Goal: Information Seeking & Learning: Learn about a topic

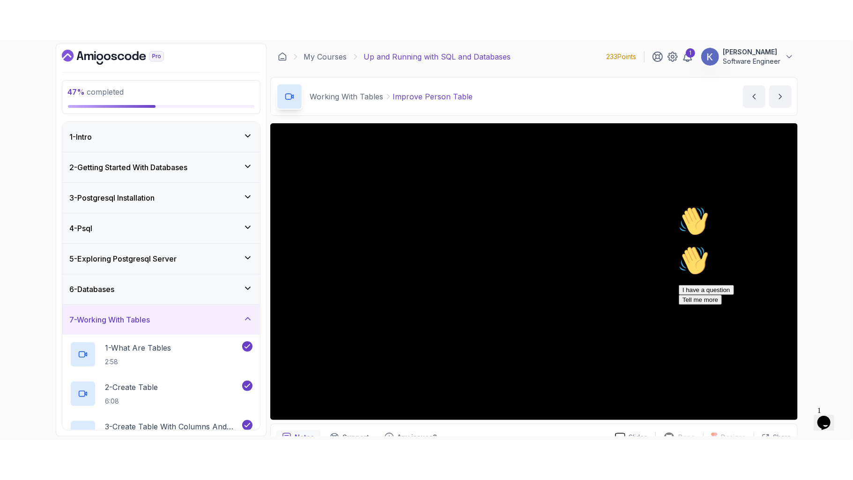
scroll to position [173, 0]
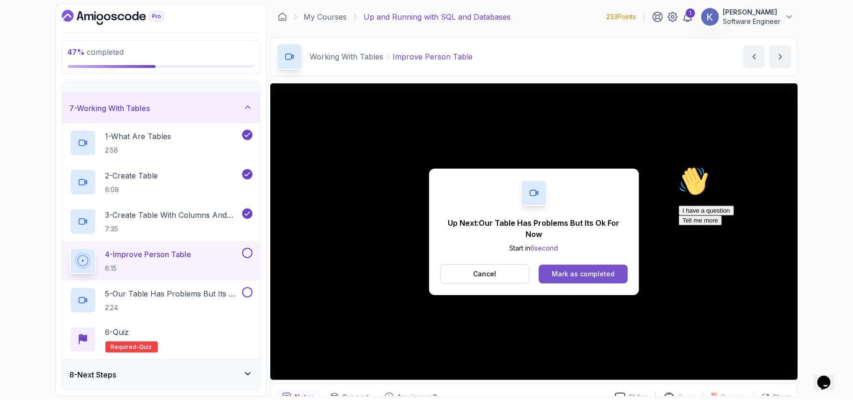
click at [587, 276] on div "Mark as completed" at bounding box center [583, 273] width 63 height 9
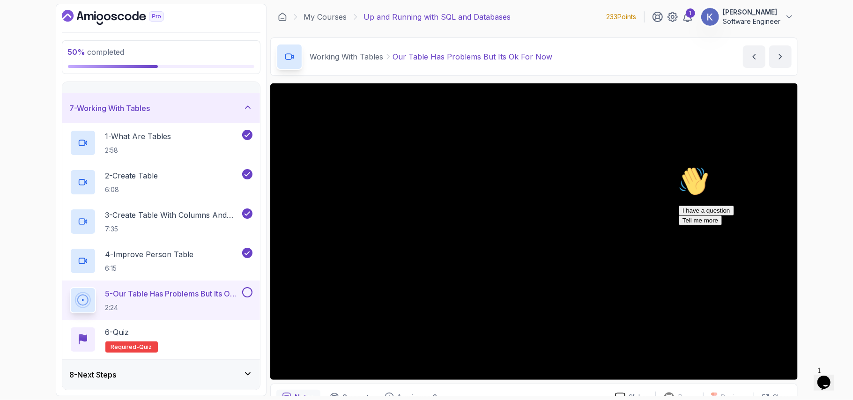
scroll to position [94, 0]
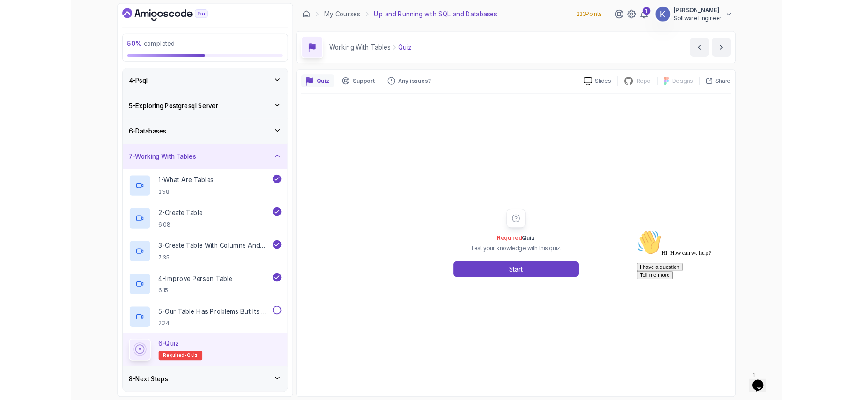
scroll to position [173, 0]
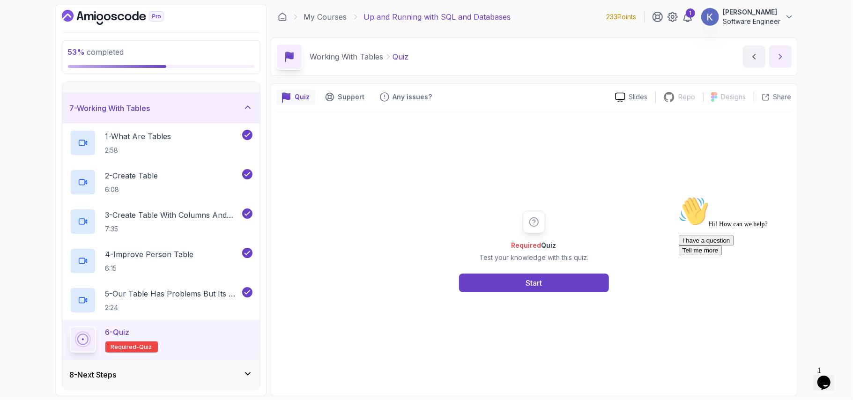
click at [781, 60] on icon "next content" at bounding box center [780, 56] width 9 height 9
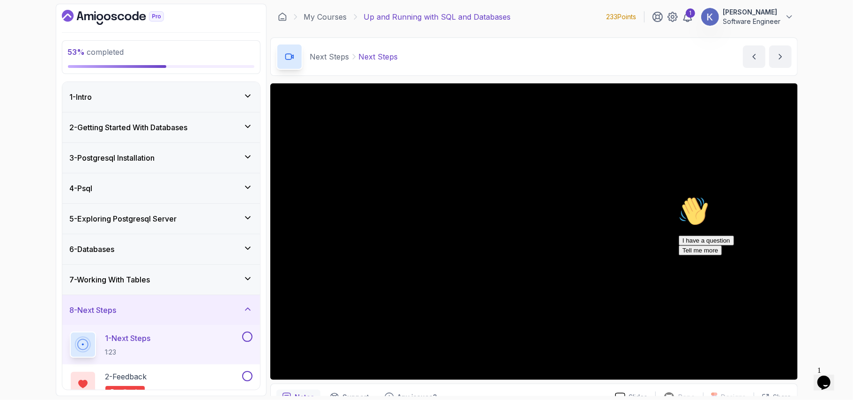
click at [238, 220] on div "5 - Exploring Postgresql Server" at bounding box center [161, 218] width 183 height 11
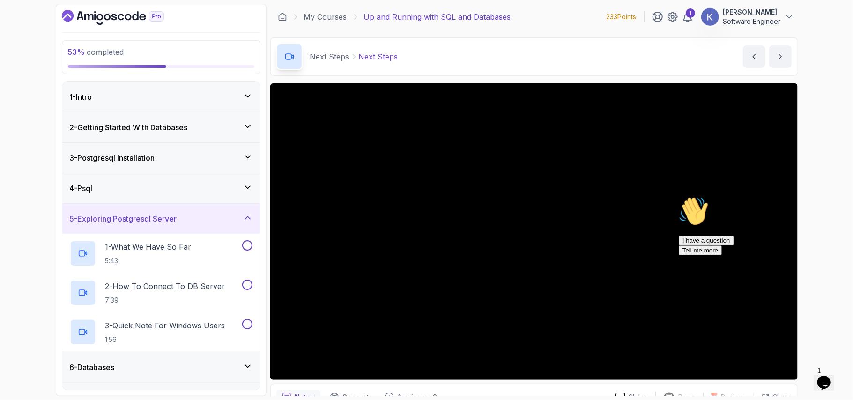
click at [62, 204] on button "5 - Exploring Postgresql Server" at bounding box center [161, 219] width 198 height 30
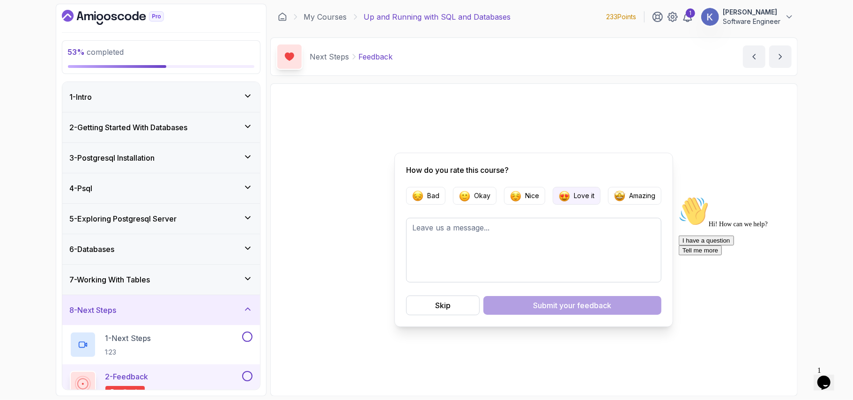
click at [582, 191] on p "Love it" at bounding box center [584, 195] width 21 height 9
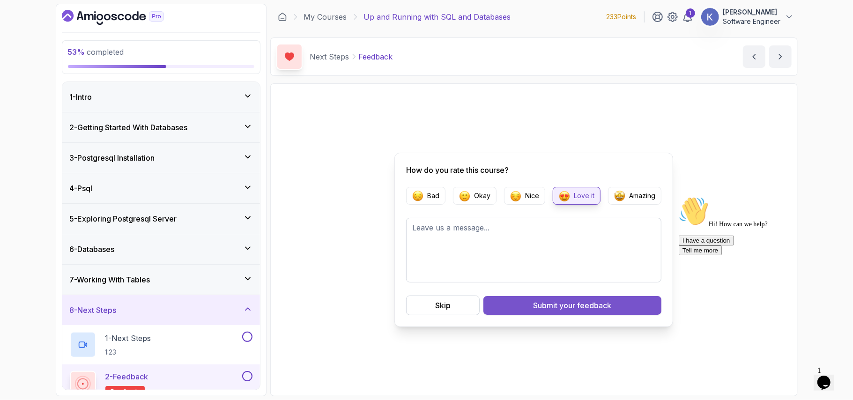
click at [571, 304] on span "your feedback" at bounding box center [586, 305] width 52 height 11
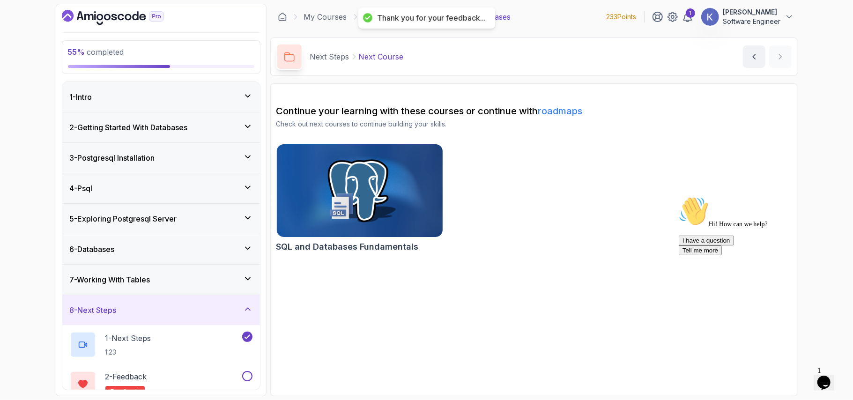
click at [370, 192] on img at bounding box center [360, 190] width 174 height 97
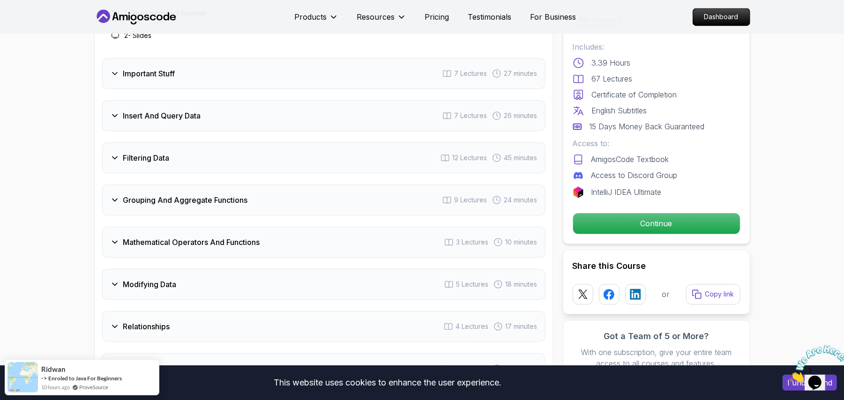
scroll to position [1399, 0]
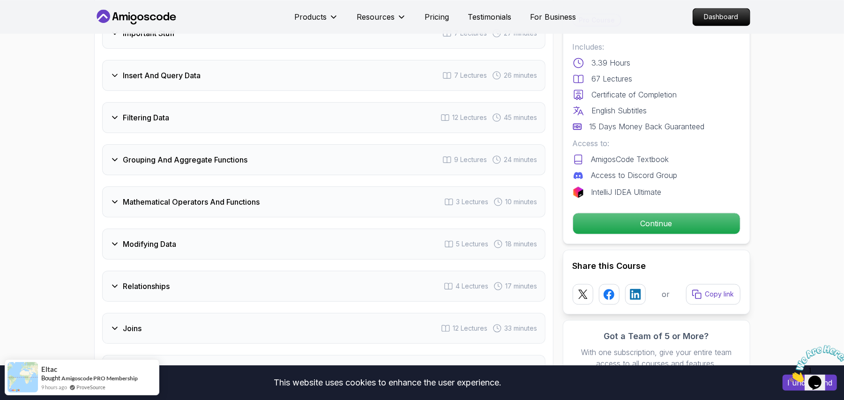
click at [559, 122] on body "This website uses cookies to enhance the user experience. I understand Products…" at bounding box center [422, 222] width 844 height 3242
click at [354, 105] on div "Filtering Data 12 Lectures 45 minutes" at bounding box center [323, 117] width 443 height 31
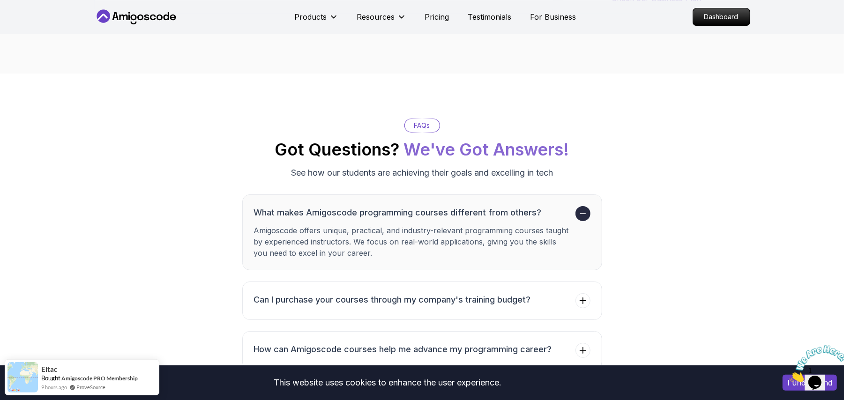
scroll to position [1704, 0]
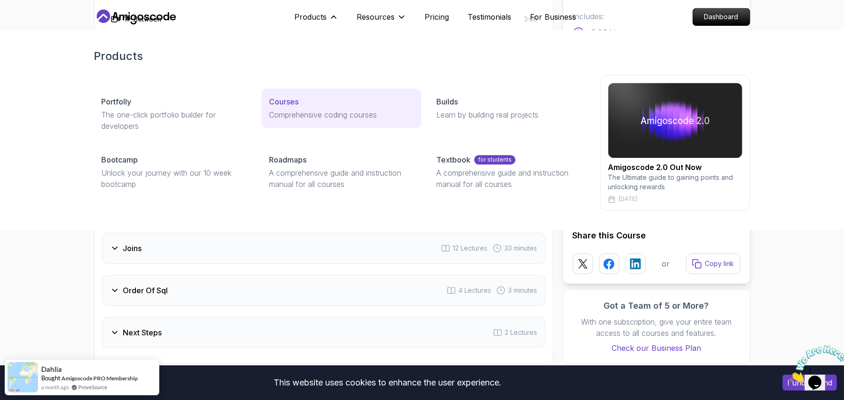
click at [302, 106] on div "Courses" at bounding box center [341, 101] width 145 height 11
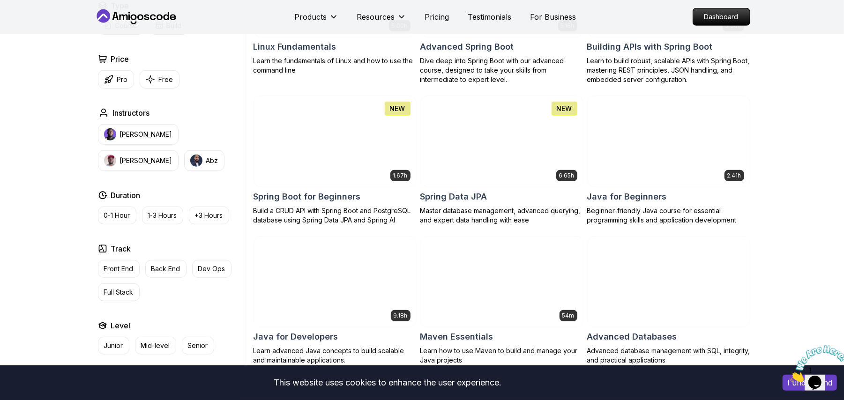
scroll to position [349, 0]
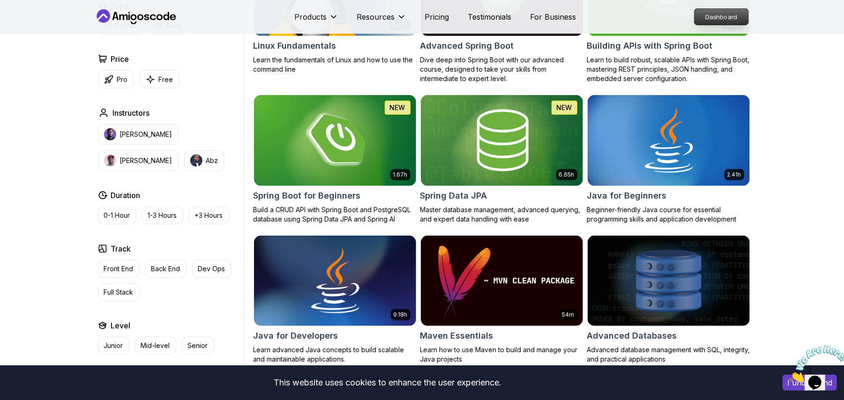
click at [734, 14] on p "Dashboard" at bounding box center [721, 17] width 54 height 16
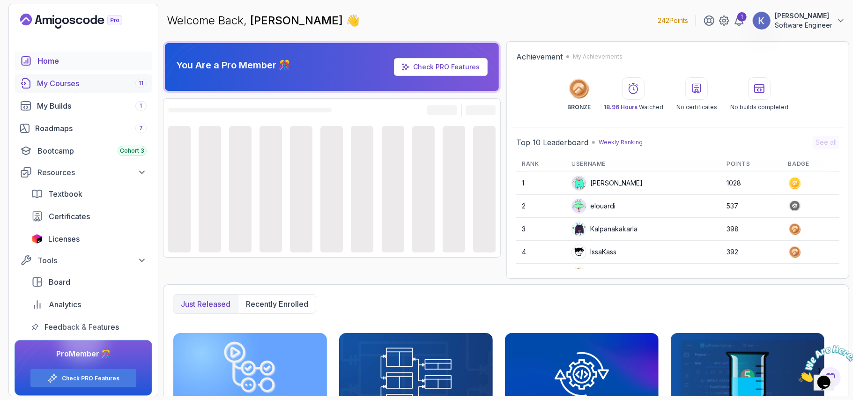
click at [119, 84] on div "My Courses 11" at bounding box center [92, 83] width 110 height 11
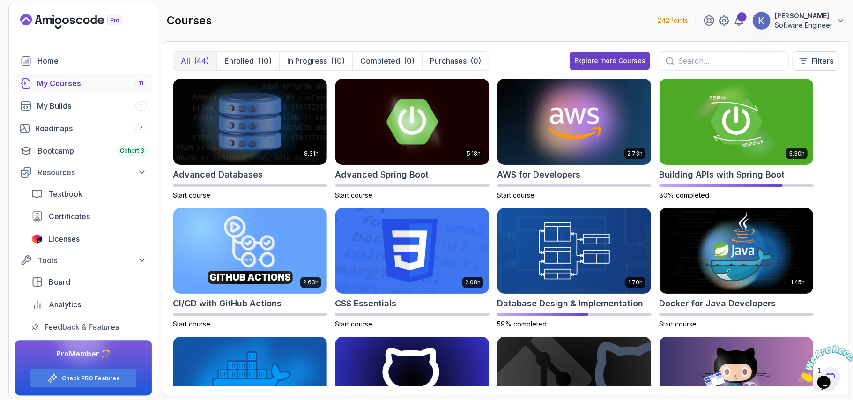
scroll to position [6, 0]
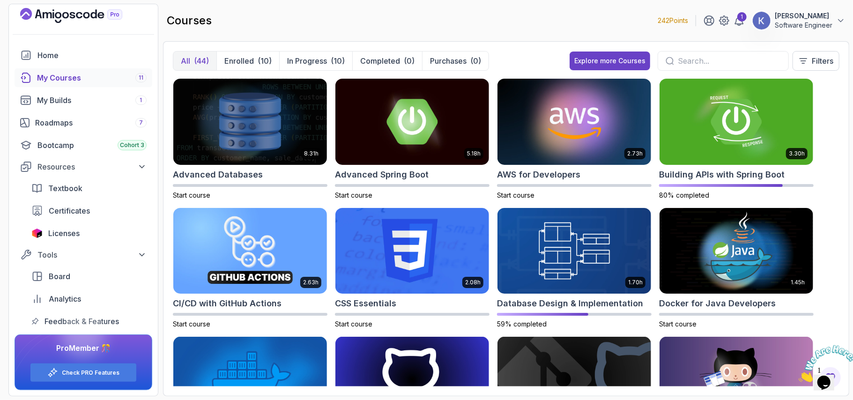
click at [834, 223] on div "8.31h Advanced Databases Start course 5.18h Advanced Spring Boot Start course 2…" at bounding box center [506, 232] width 667 height 308
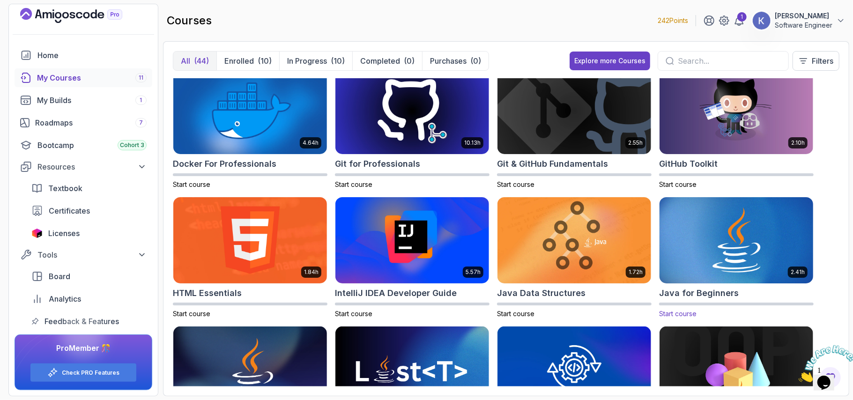
click at [759, 237] on img at bounding box center [736, 240] width 161 height 90
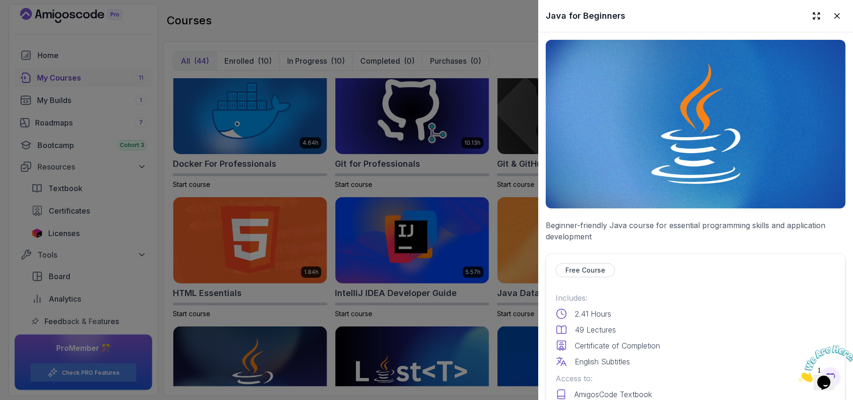
click at [749, 284] on div "Free Course Includes: 2.41 Hours 49 Lectures Certificate of Completion English …" at bounding box center [696, 366] width 300 height 226
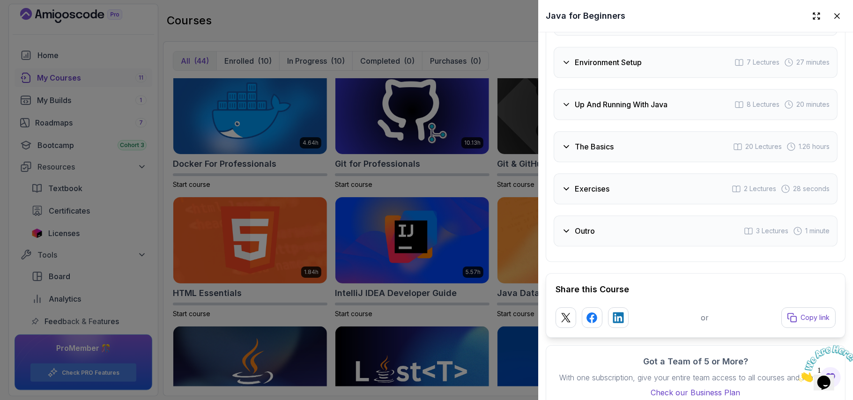
scroll to position [1918, 0]
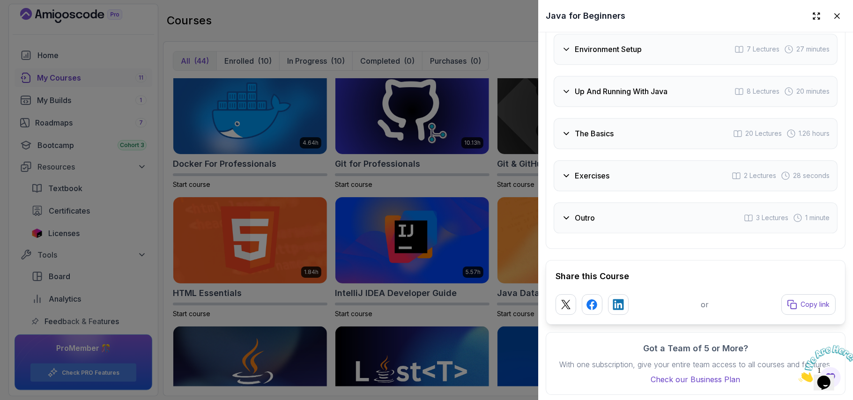
click at [686, 118] on div "The Basics 20 Lectures 1.26 hours" at bounding box center [696, 133] width 284 height 31
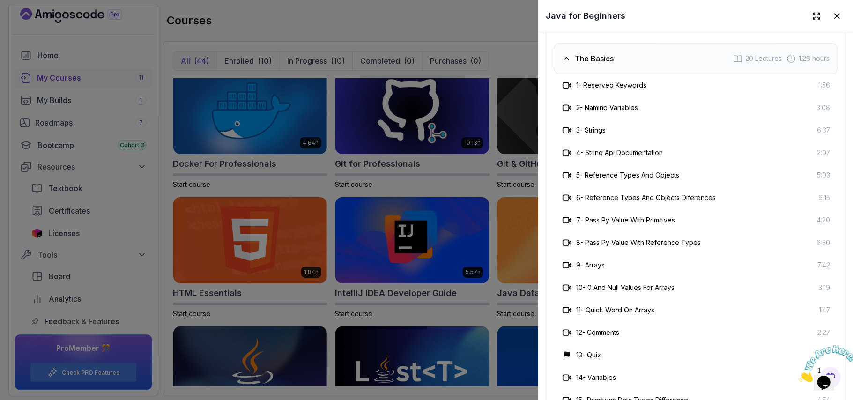
scroll to position [1576, 0]
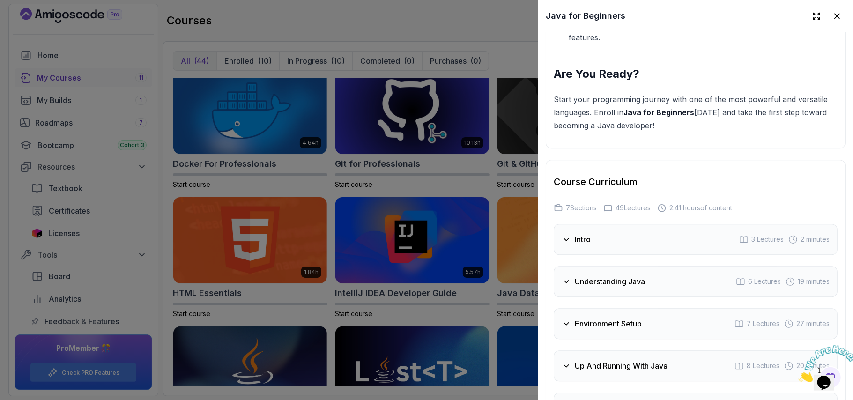
click at [675, 352] on div "Up And Running With Java 8 Lectures 20 minutes" at bounding box center [696, 365] width 284 height 31
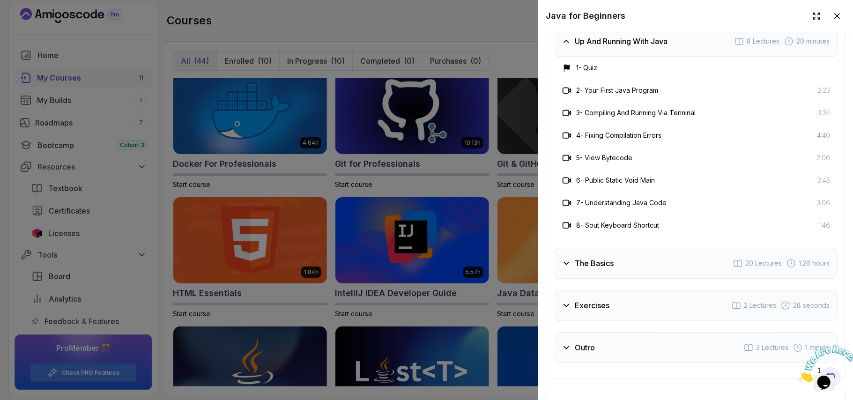
scroll to position [2025, 0]
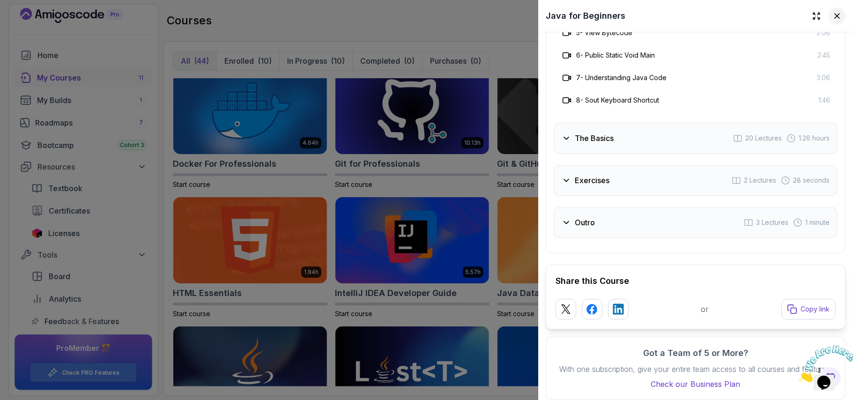
click at [832, 18] on icon at bounding box center [836, 15] width 9 height 9
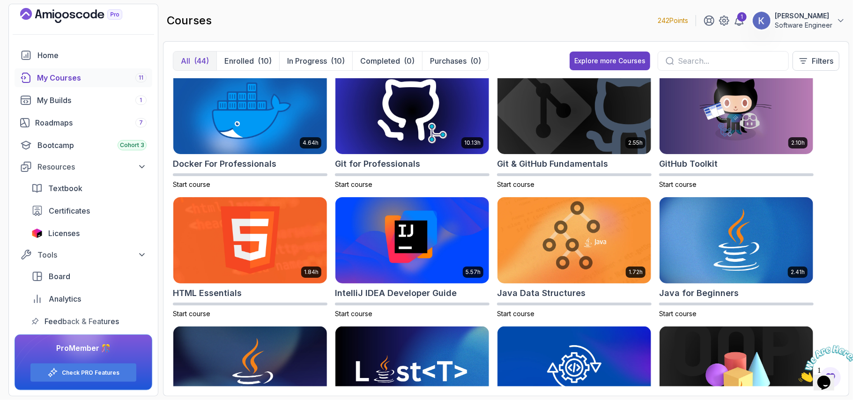
click at [843, 213] on section "242 Points 1 subramanya jois Software Engineer Home My Courses 11 My Builds 1 R…" at bounding box center [426, 200] width 853 height 400
click at [826, 210] on div "8.31h Advanced Databases Start course 5.18h Advanced Spring Boot Start course 2…" at bounding box center [506, 232] width 667 height 308
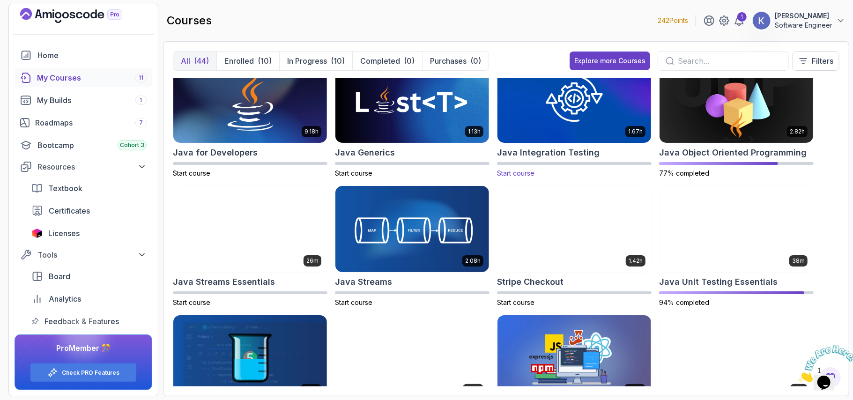
scroll to position [808, 0]
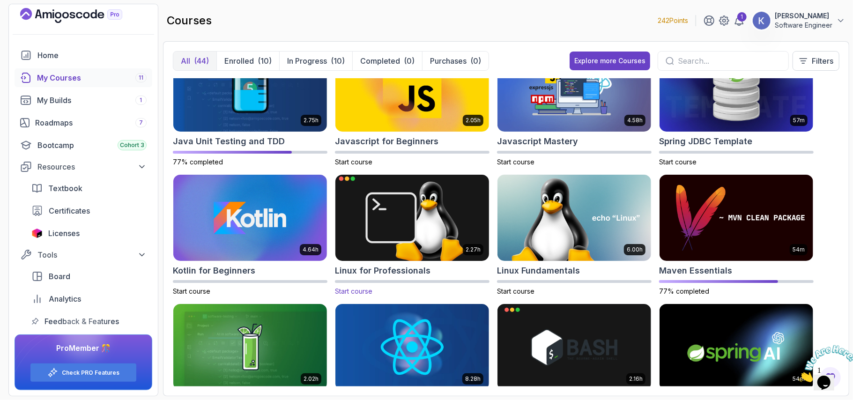
click at [418, 214] on img at bounding box center [412, 218] width 161 height 90
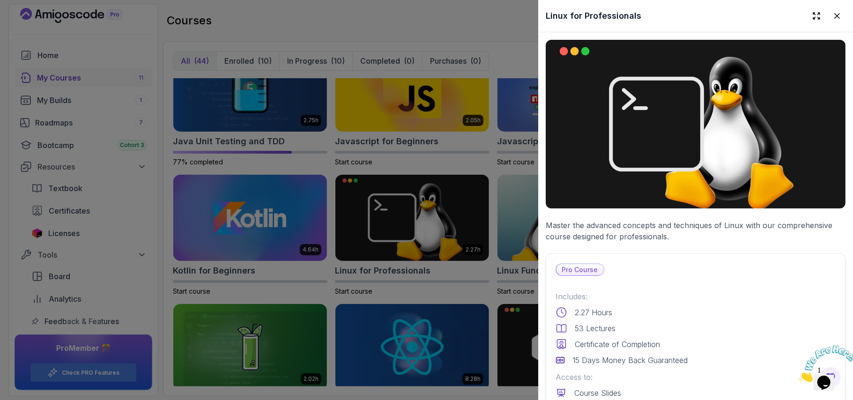
click at [641, 355] on p "15 Days Money Back Guaranteed" at bounding box center [629, 360] width 115 height 11
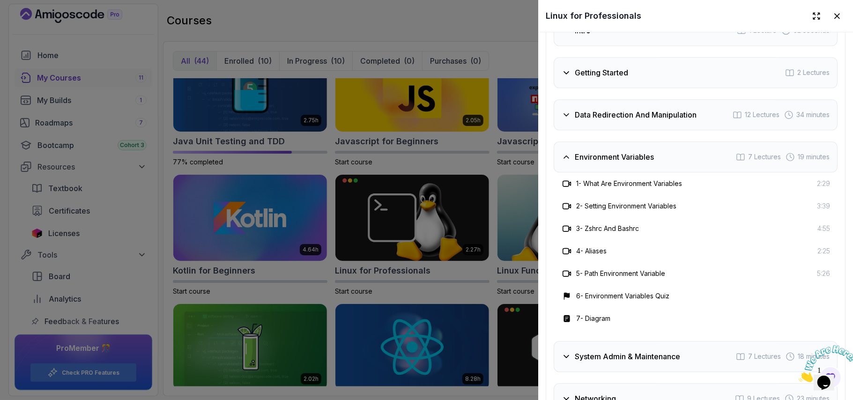
scroll to position [1749, 0]
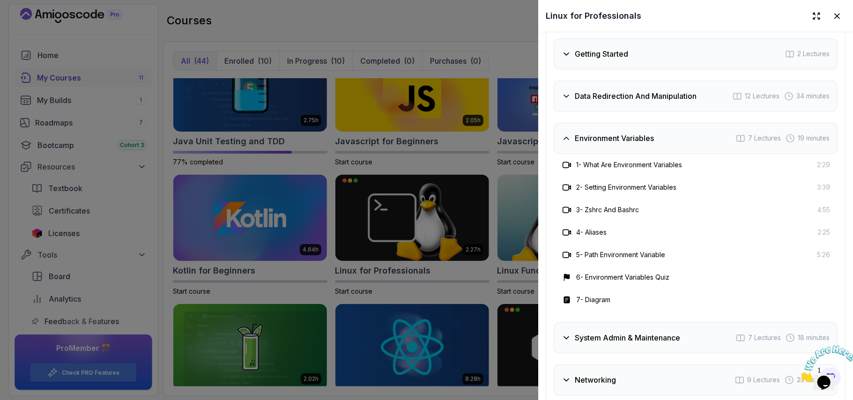
click at [638, 334] on h3 "System Admin & Maintenance" at bounding box center [627, 337] width 105 height 11
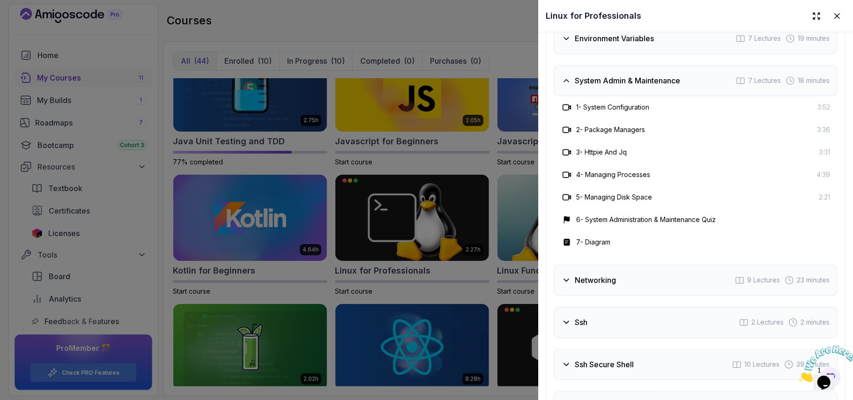
scroll to position [2050, 0]
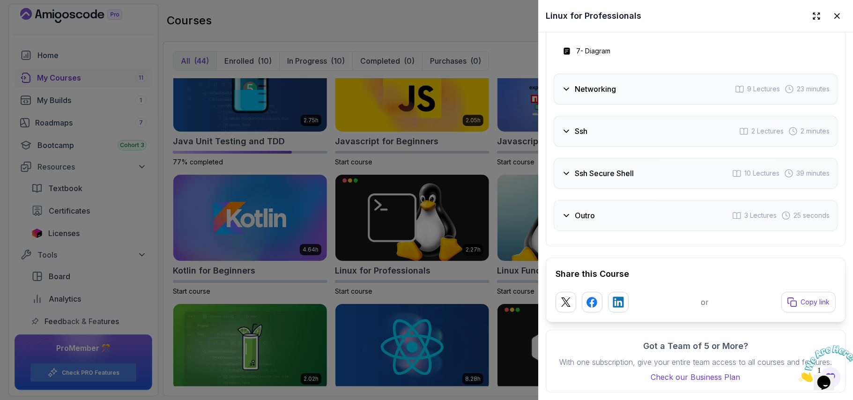
click at [638, 75] on div "Networking 9 Lectures 23 minutes" at bounding box center [696, 89] width 284 height 31
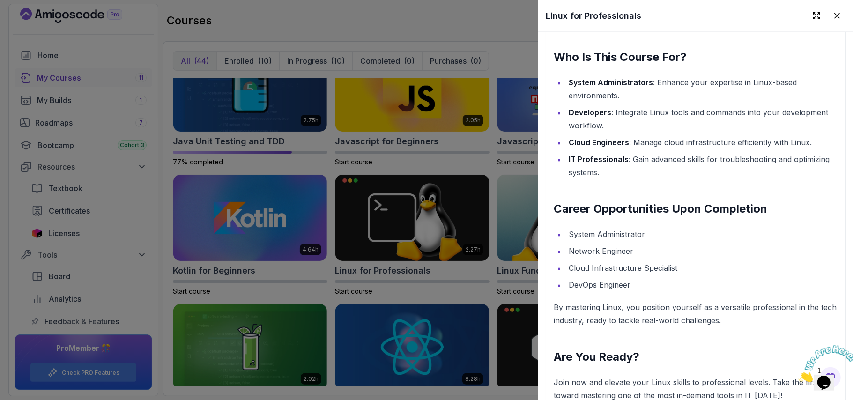
scroll to position [1601, 0]
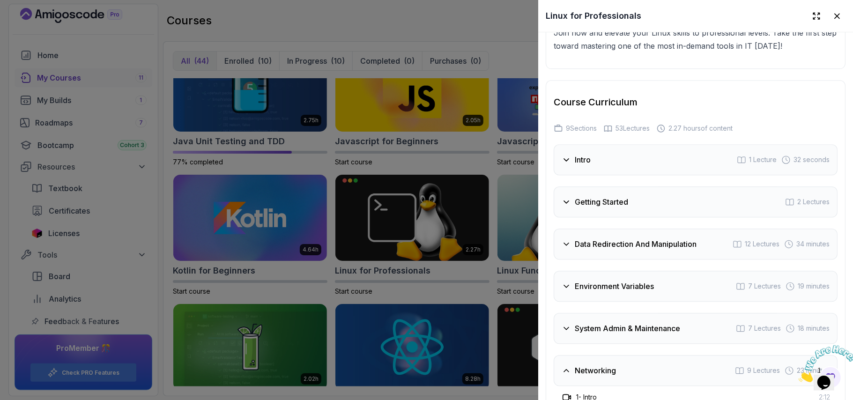
click at [628, 163] on div "Intro 1 Lecture 32 seconds" at bounding box center [696, 159] width 284 height 31
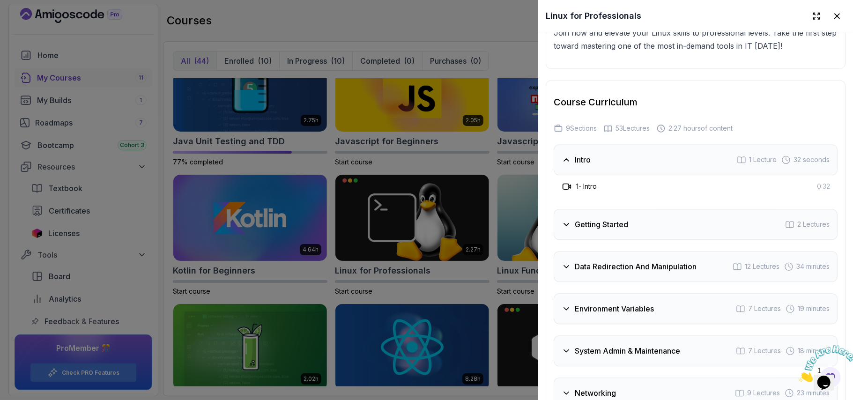
scroll to position [1625, 0]
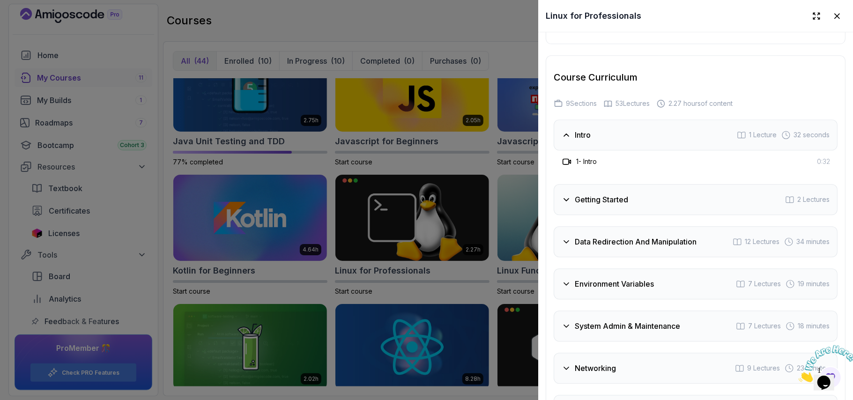
click at [628, 201] on h3 "Getting Started" at bounding box center [601, 199] width 53 height 11
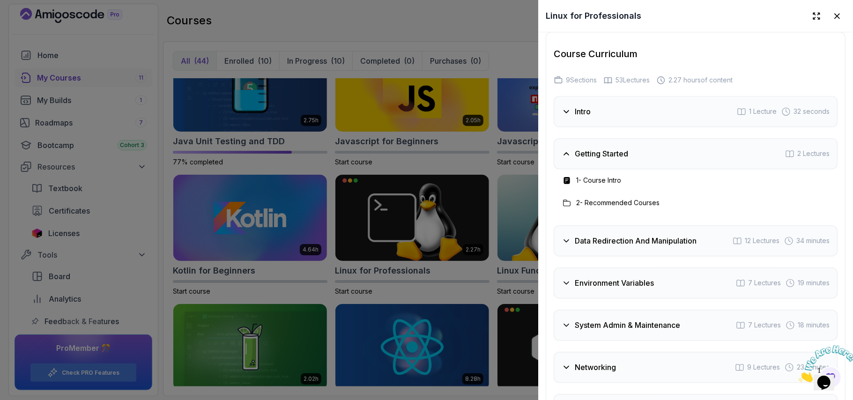
scroll to position [1651, 0]
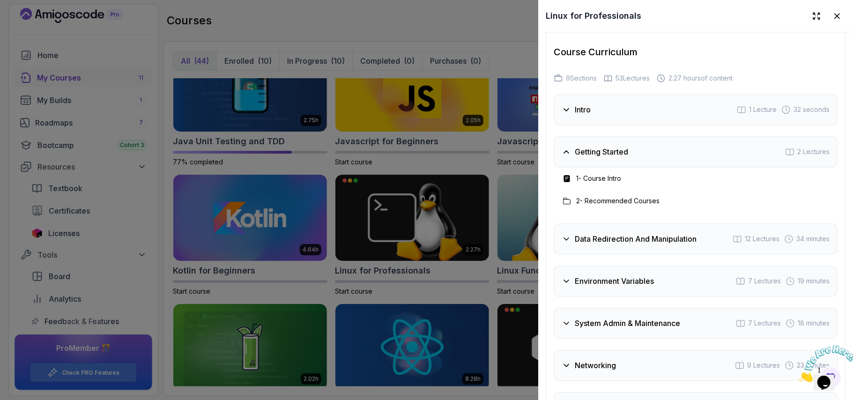
click at [620, 111] on div "Intro 1 Lecture 32 seconds" at bounding box center [696, 109] width 284 height 31
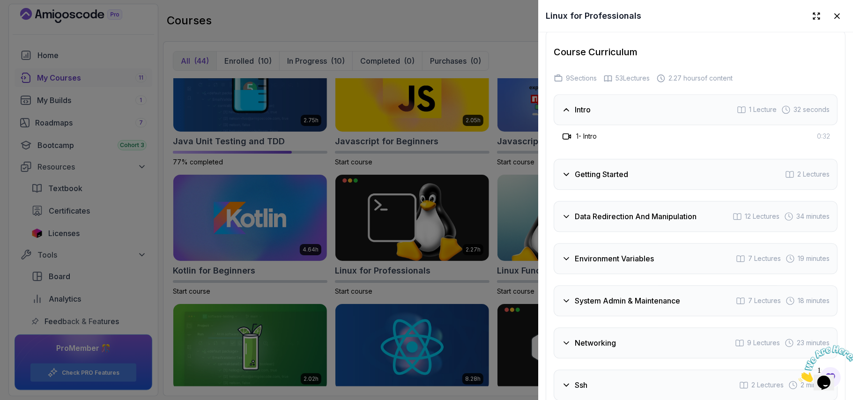
click at [624, 135] on div "1 - Intro 0:32" at bounding box center [695, 136] width 269 height 11
click at [597, 137] on h3 "1 - Intro" at bounding box center [586, 136] width 21 height 9
click at [626, 220] on div "Data Redirection And Manipulation 12 Lectures 34 minutes" at bounding box center [696, 216] width 284 height 31
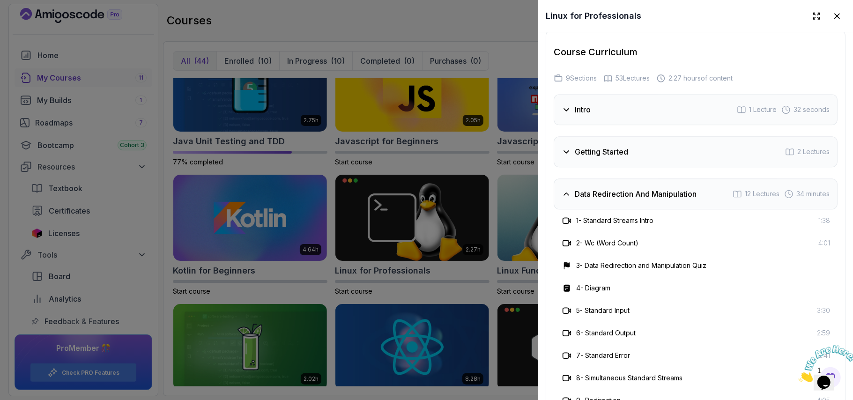
click at [456, 30] on div at bounding box center [426, 200] width 853 height 400
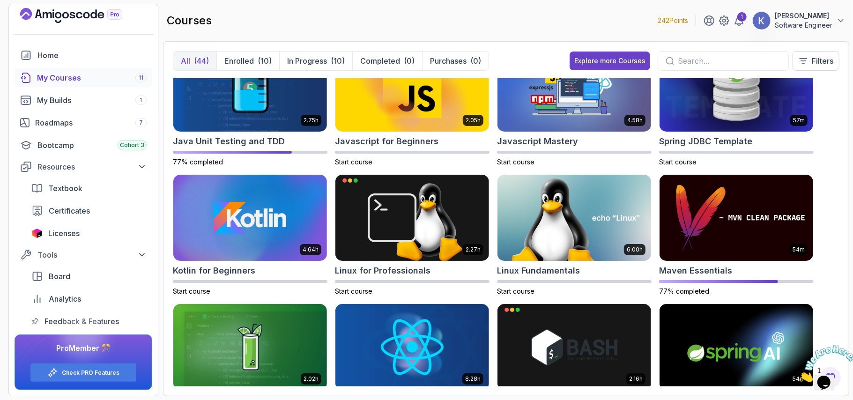
drag, startPoint x: 852, startPoint y: 233, endPoint x: 834, endPoint y: 237, distance: 17.7
click at [834, 237] on section "242 Points 1 subramanya jois Software Engineer Home My Courses 11 My Builds 1 R…" at bounding box center [426, 200] width 853 height 400
click at [834, 237] on div "8.31h Advanced Databases Start course 5.18h Advanced Spring Boot Start course 2…" at bounding box center [506, 232] width 667 height 308
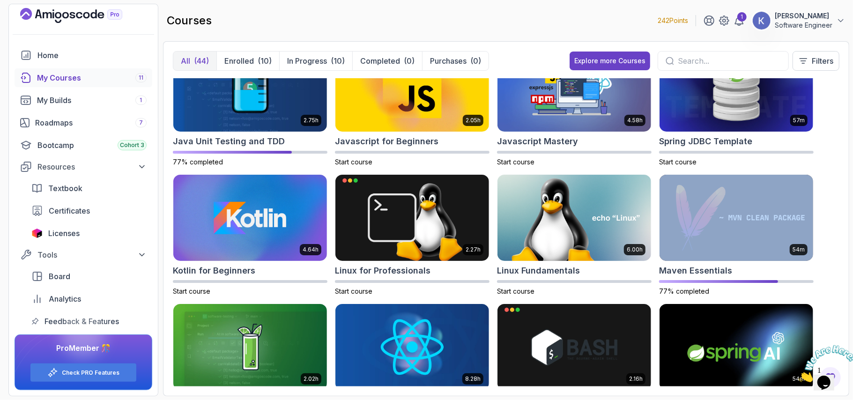
click at [834, 237] on div "8.31h Advanced Databases Start course 5.18h Advanced Spring Boot Start course 2…" at bounding box center [506, 232] width 667 height 308
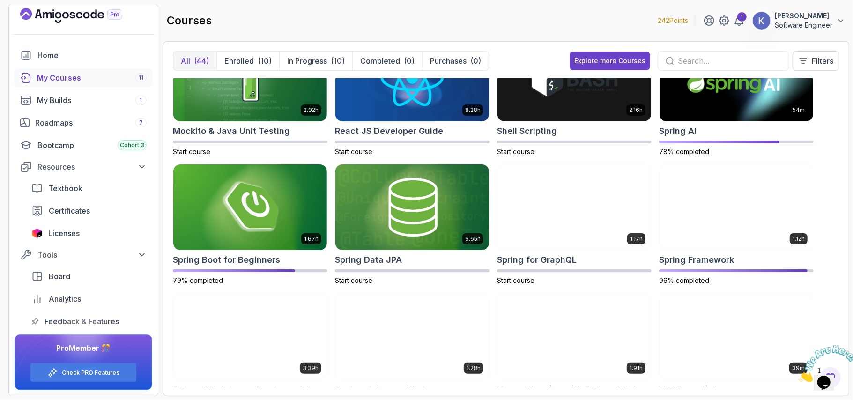
scroll to position [1116, 0]
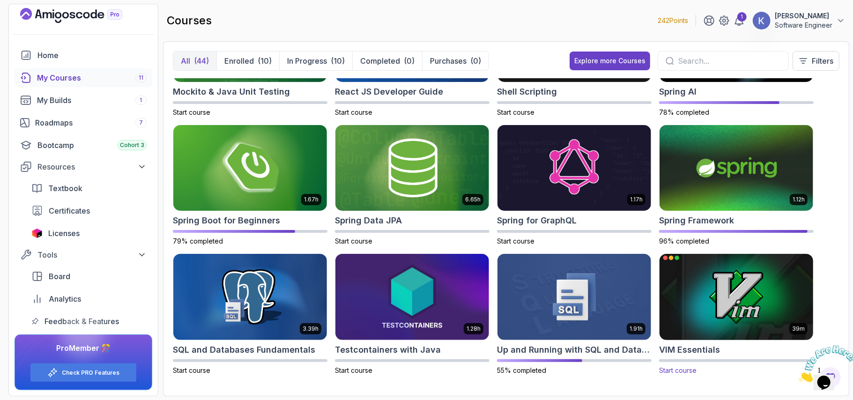
click at [749, 317] on img at bounding box center [736, 297] width 161 height 90
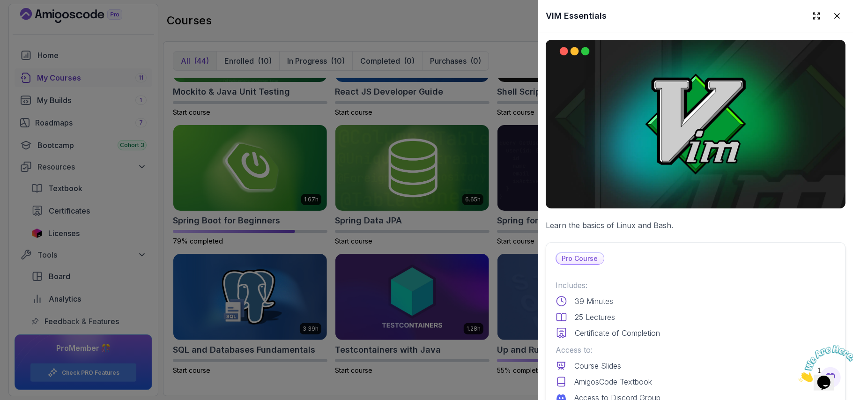
click at [749, 317] on div "25 Lectures" at bounding box center [696, 316] width 280 height 11
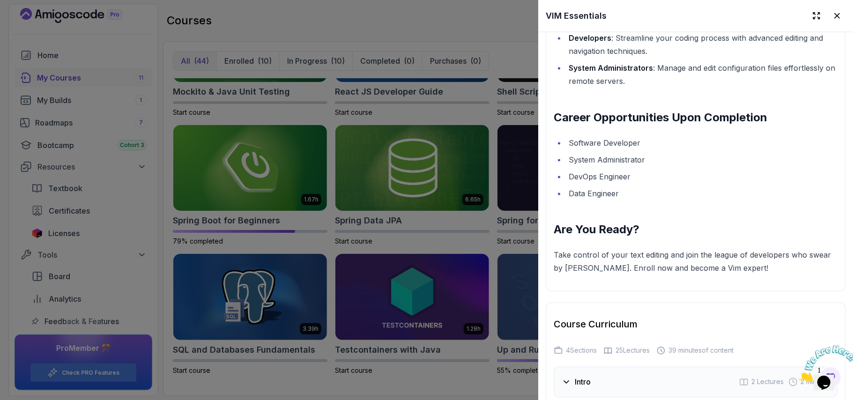
scroll to position [1399, 0]
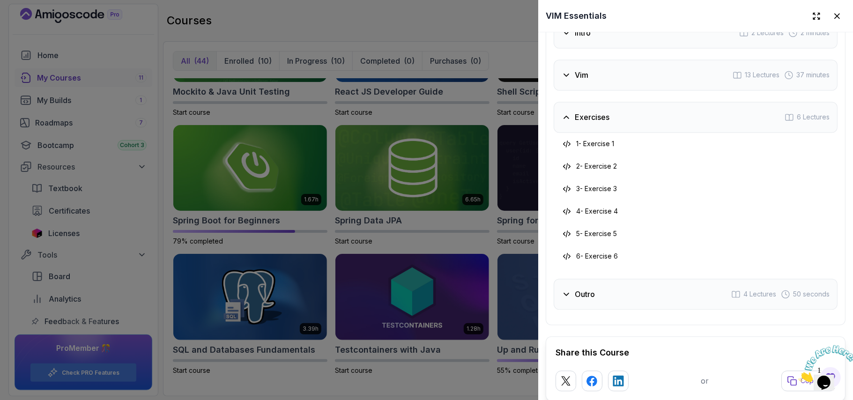
click at [637, 77] on div "Vim 13 Lectures 37 minutes" at bounding box center [696, 74] width 284 height 31
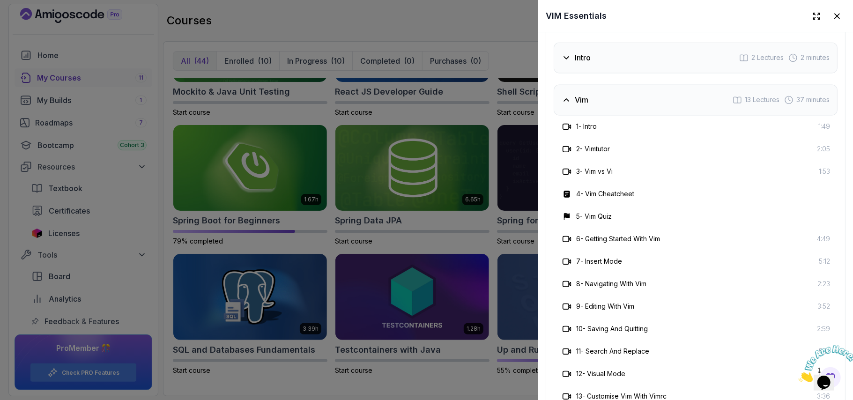
scroll to position [1349, 0]
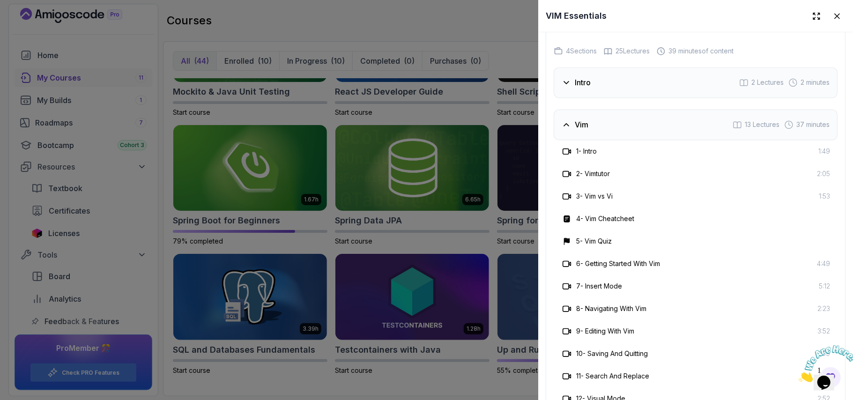
click at [637, 77] on div "Intro 2 Lectures 2 minutes" at bounding box center [696, 82] width 284 height 31
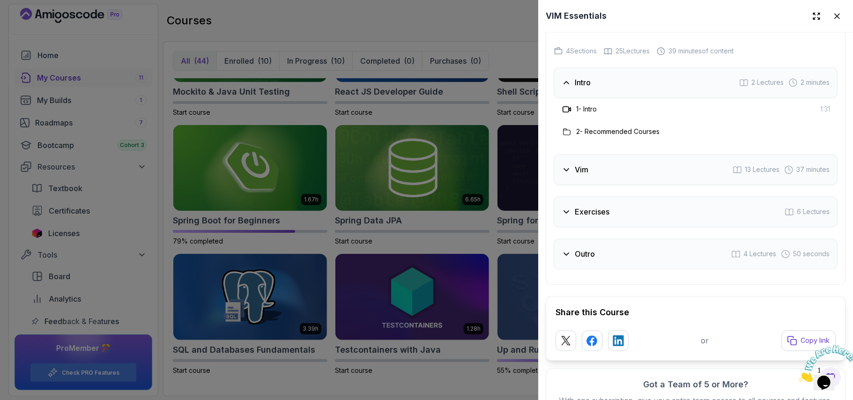
click at [600, 215] on div "Exercises 6 Lectures" at bounding box center [696, 211] width 284 height 31
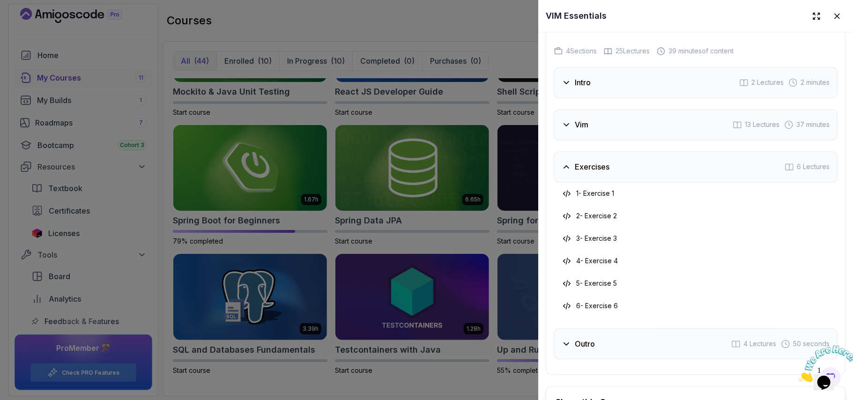
click at [513, 158] on div at bounding box center [426, 200] width 853 height 400
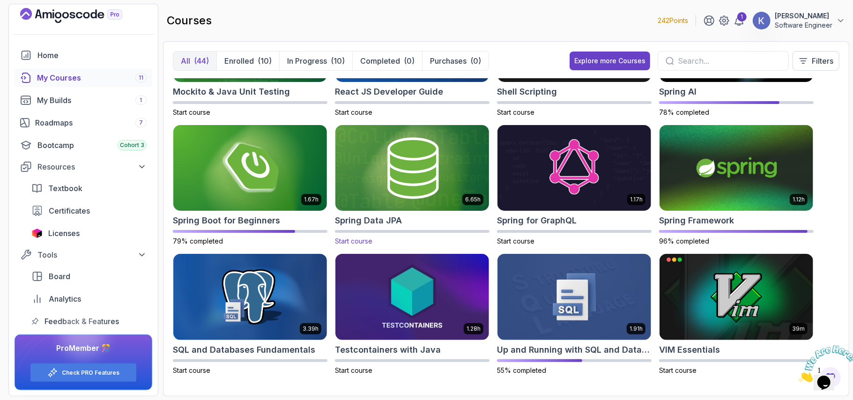
click at [477, 181] on img at bounding box center [412, 168] width 161 height 90
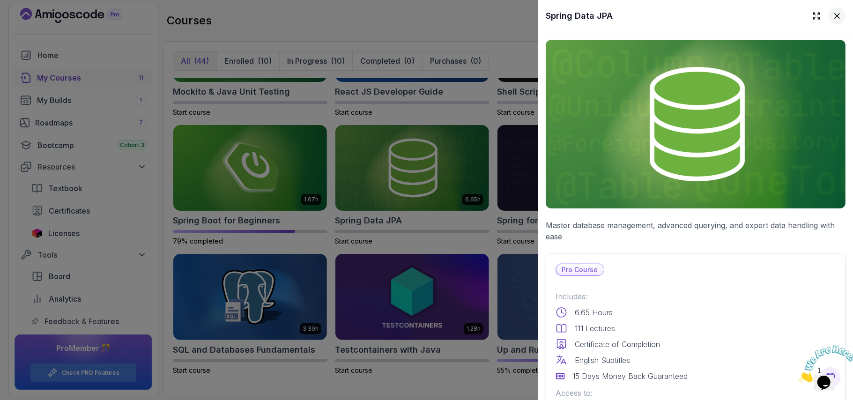
click at [832, 15] on icon at bounding box center [836, 15] width 9 height 9
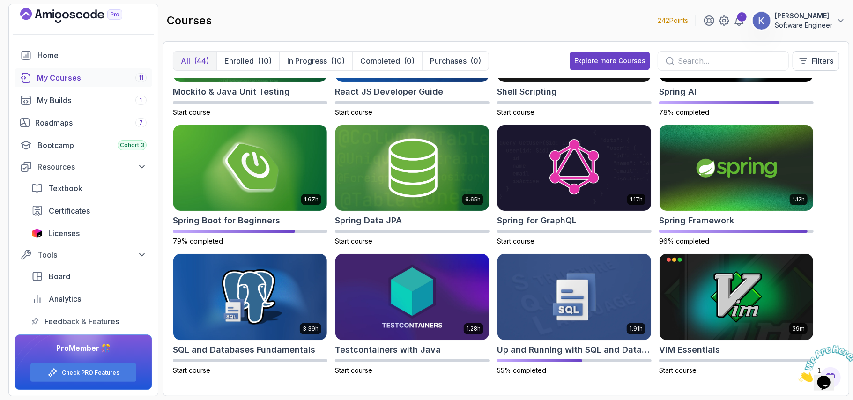
click at [840, 168] on div "All (44) Enrolled (10) In Progress (10) Completed (0) Purchases (0) Explore mor…" at bounding box center [506, 218] width 686 height 355
click at [843, 250] on section "242 Points 1 subramanya jois Software Engineer Home My Courses 11 My Builds 1 R…" at bounding box center [426, 200] width 853 height 400
click at [614, 80] on img at bounding box center [574, 38] width 161 height 90
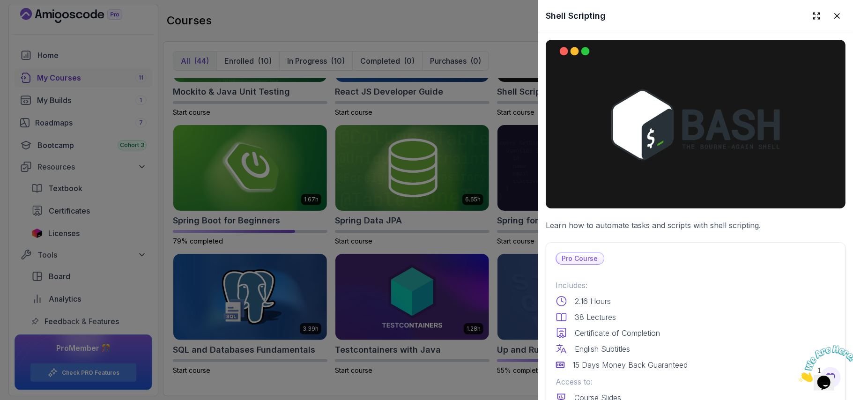
click at [667, 243] on div "Pro Course Includes: 2.16 Hours 38 Lectures Certificate of Completion English S…" at bounding box center [696, 370] width 300 height 256
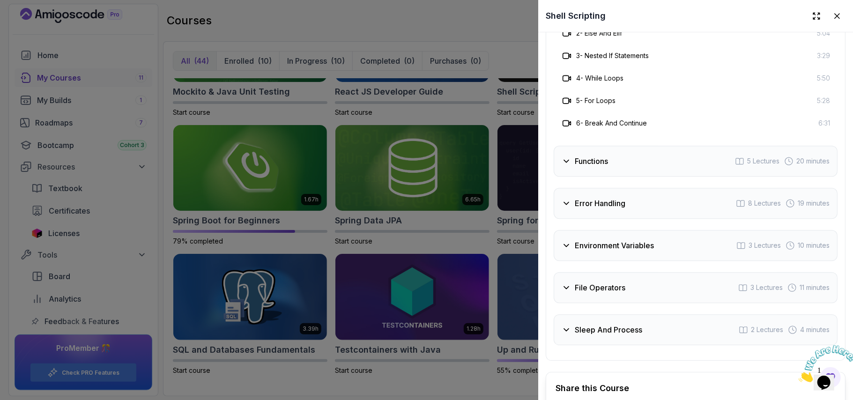
scroll to position [1549, 0]
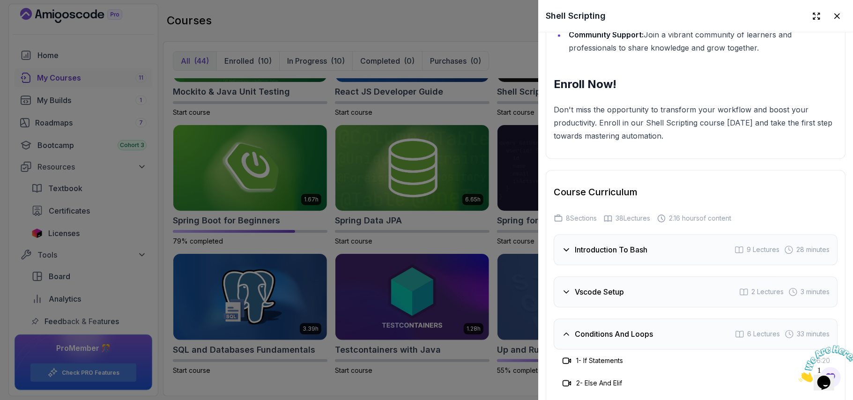
click at [667, 243] on div "Introduction To Bash 9 Lectures 28 minutes" at bounding box center [696, 249] width 284 height 31
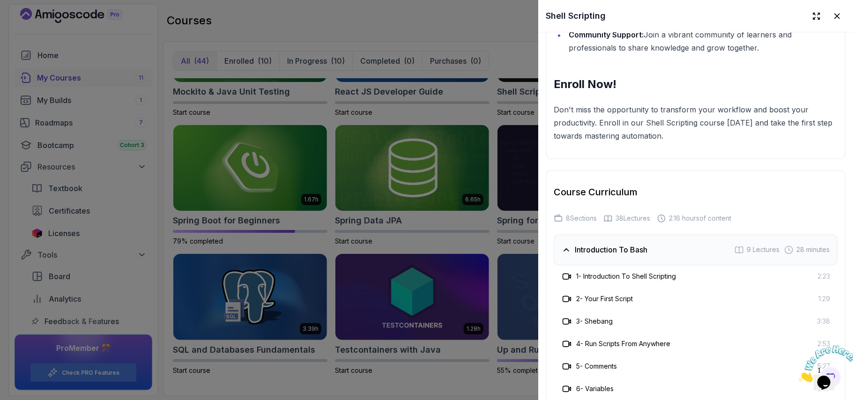
click at [641, 272] on h3 "1 - Introduction To Shell Scripting" at bounding box center [626, 276] width 100 height 9
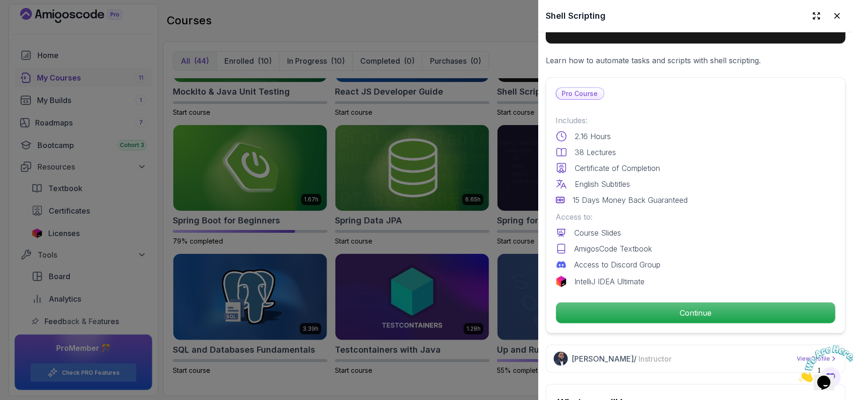
scroll to position [150, 0]
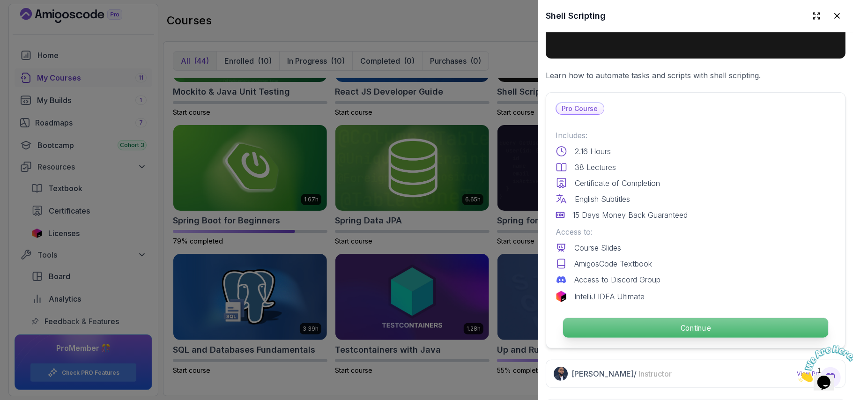
click at [628, 325] on p "Continue" at bounding box center [695, 328] width 265 height 20
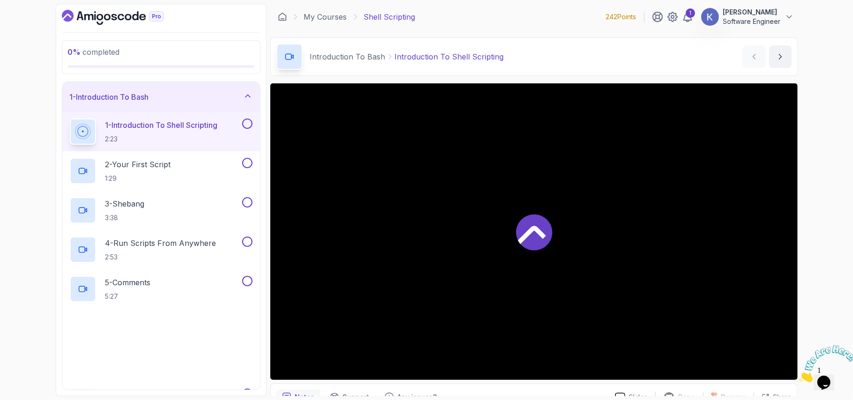
click at [740, 327] on div at bounding box center [533, 231] width 527 height 296
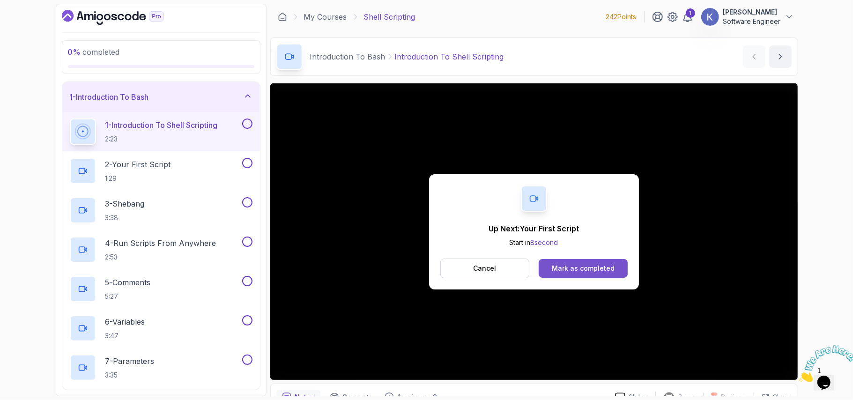
click at [568, 274] on button "Mark as completed" at bounding box center [583, 268] width 89 height 19
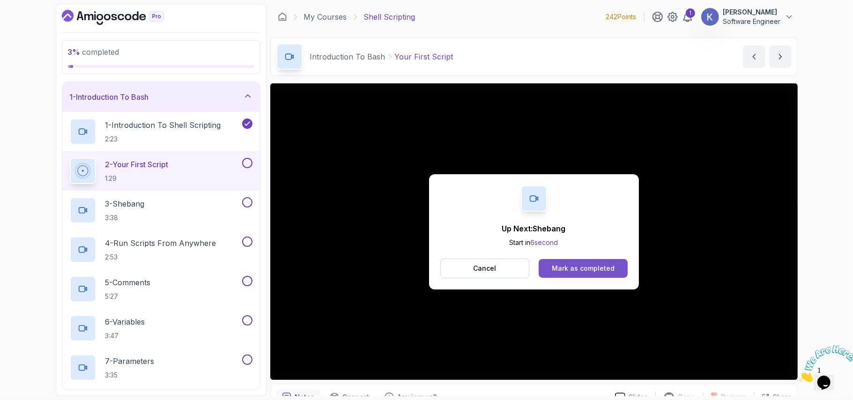
click at [617, 272] on button "Mark as completed" at bounding box center [583, 268] width 89 height 19
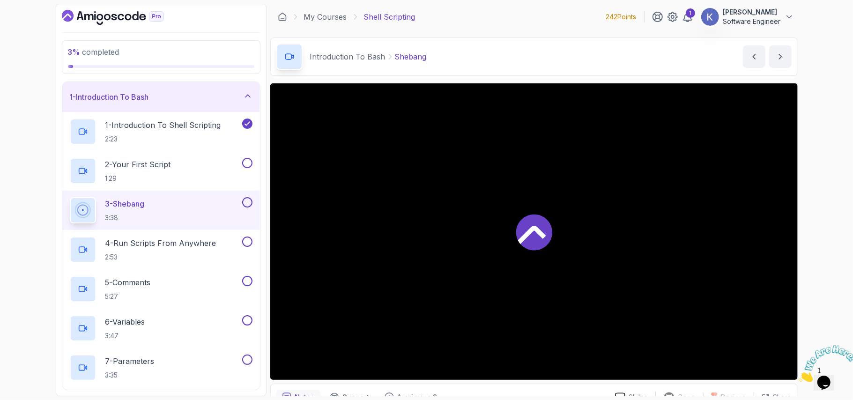
click at [617, 272] on div at bounding box center [533, 231] width 527 height 296
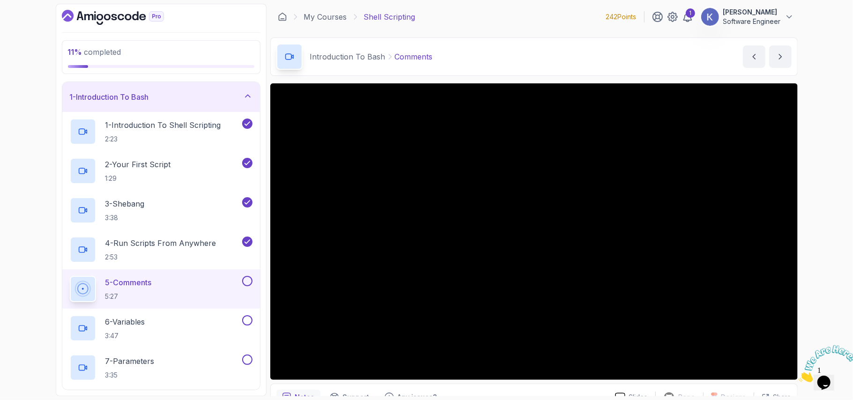
click at [62, 289] on div "5 - Comments 5:27" at bounding box center [161, 288] width 198 height 39
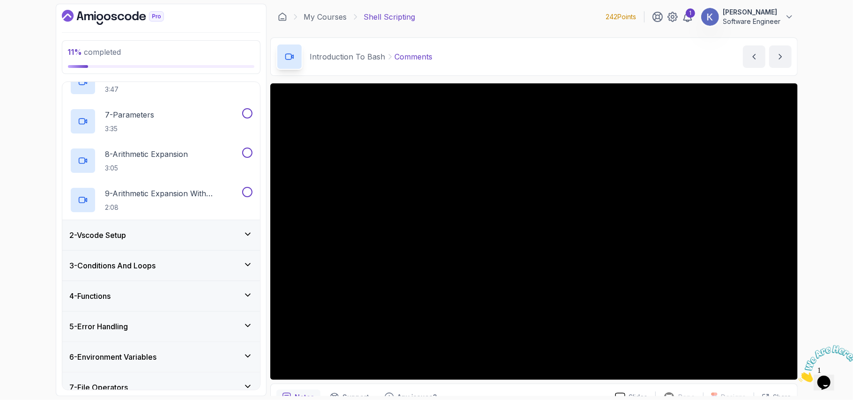
scroll to position [268, 0]
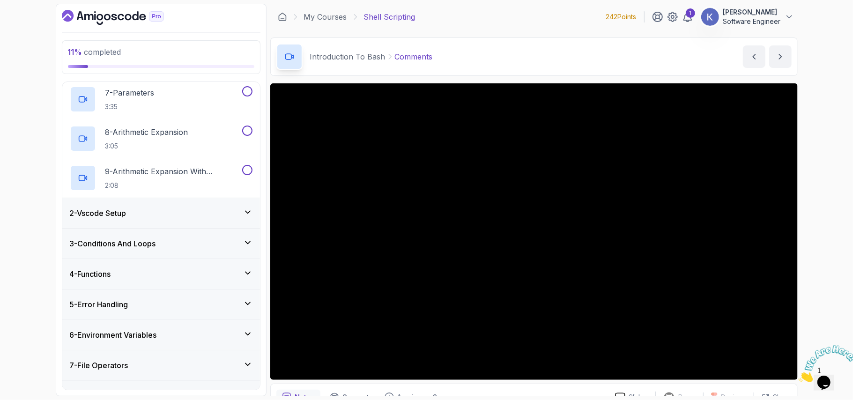
click at [69, 283] on div "4 - Functions" at bounding box center [161, 274] width 198 height 30
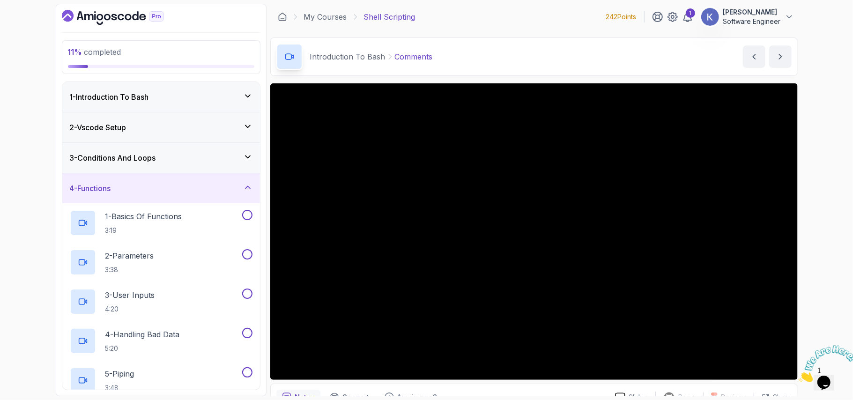
scroll to position [133, 0]
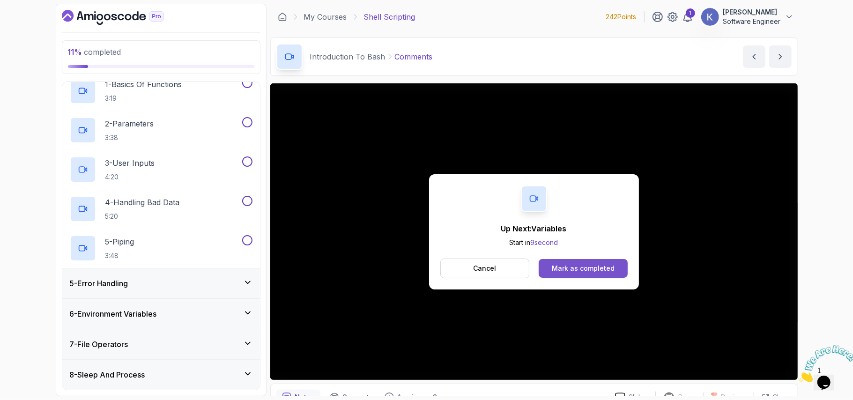
click at [568, 270] on div "Mark as completed" at bounding box center [583, 268] width 63 height 9
